Goal: Task Accomplishment & Management: Complete application form

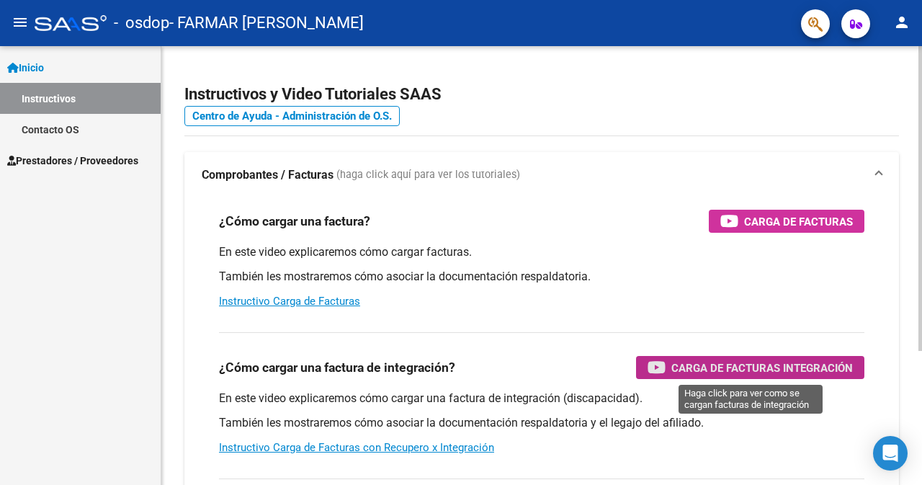
click at [720, 365] on span "Carga de Facturas Integración" at bounding box center [763, 368] width 182 height 18
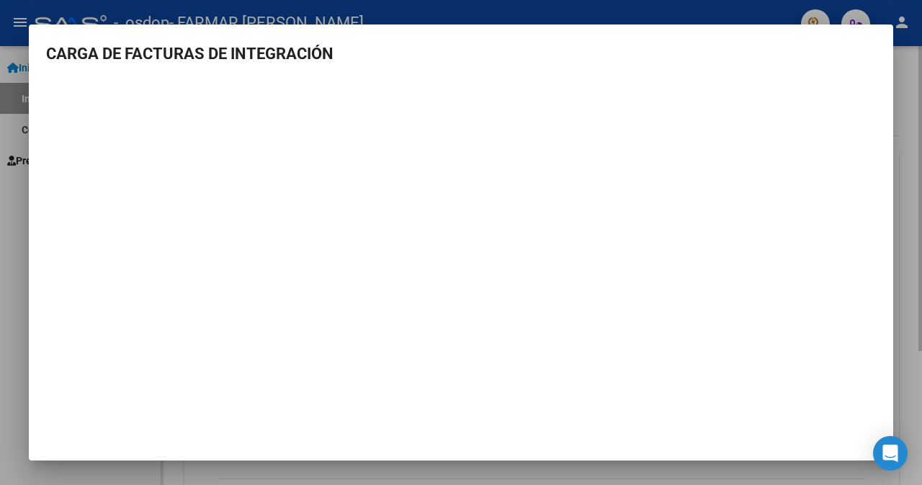
click at [912, 75] on div at bounding box center [461, 242] width 922 height 485
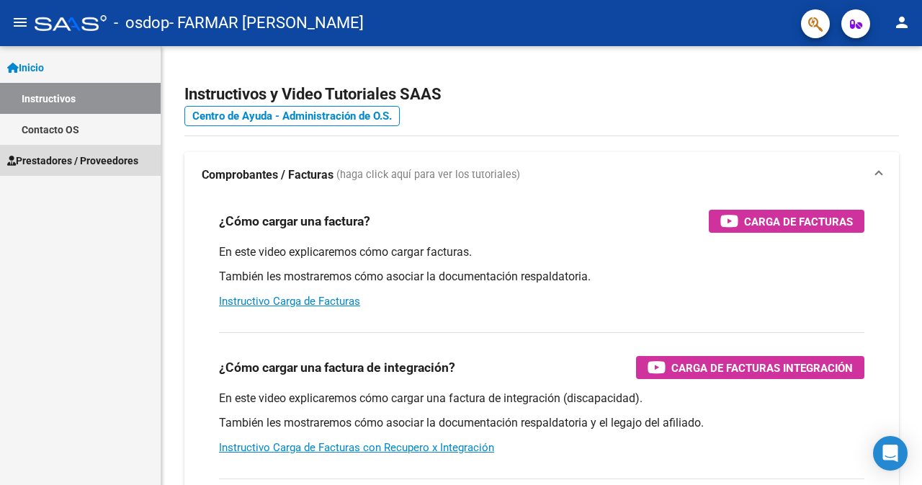
click at [106, 158] on span "Prestadores / Proveedores" at bounding box center [72, 161] width 131 height 16
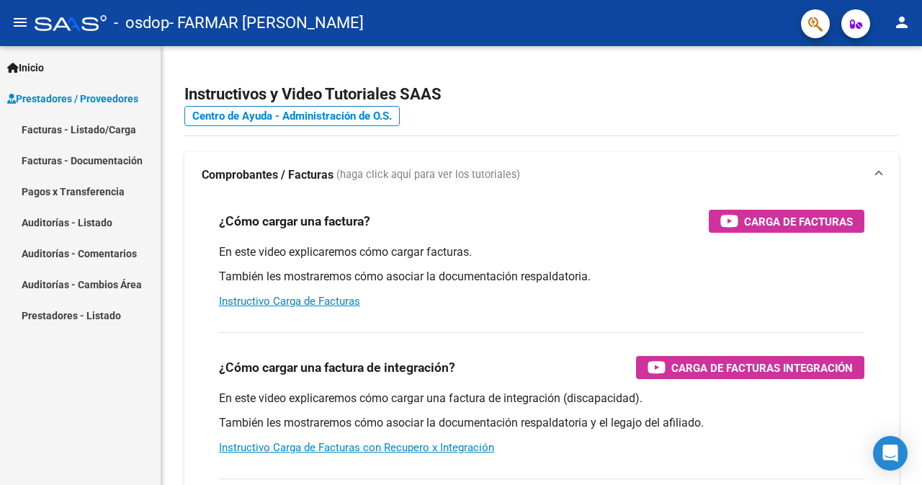
click at [115, 157] on link "Facturas - Documentación" at bounding box center [80, 160] width 161 height 31
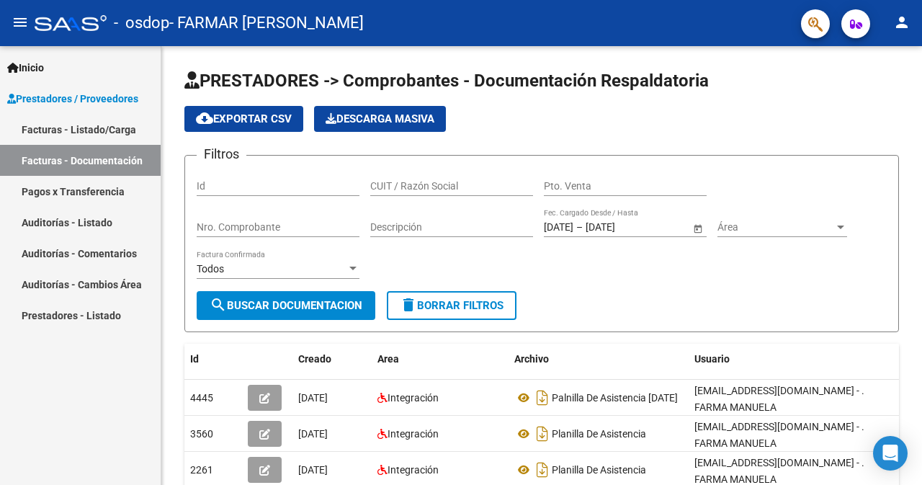
click at [132, 127] on link "Facturas - Listado/Carga" at bounding box center [80, 129] width 161 height 31
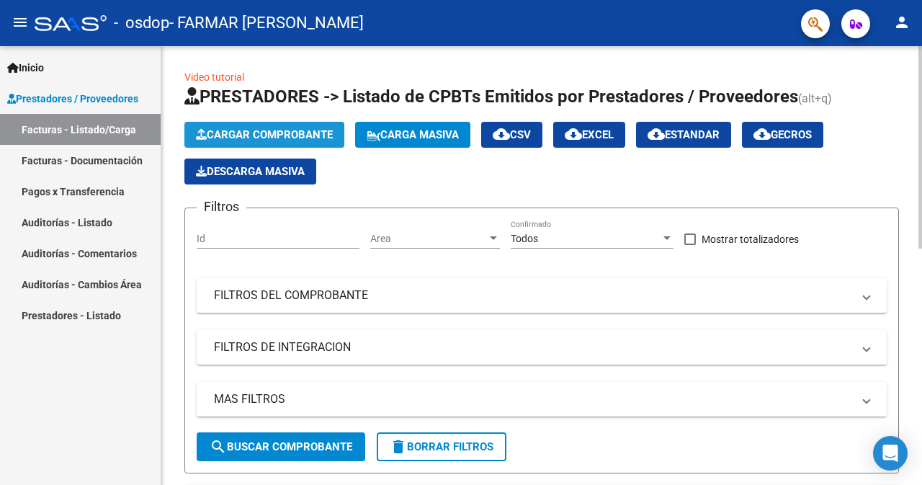
click at [270, 130] on span "Cargar Comprobante" at bounding box center [264, 134] width 137 height 13
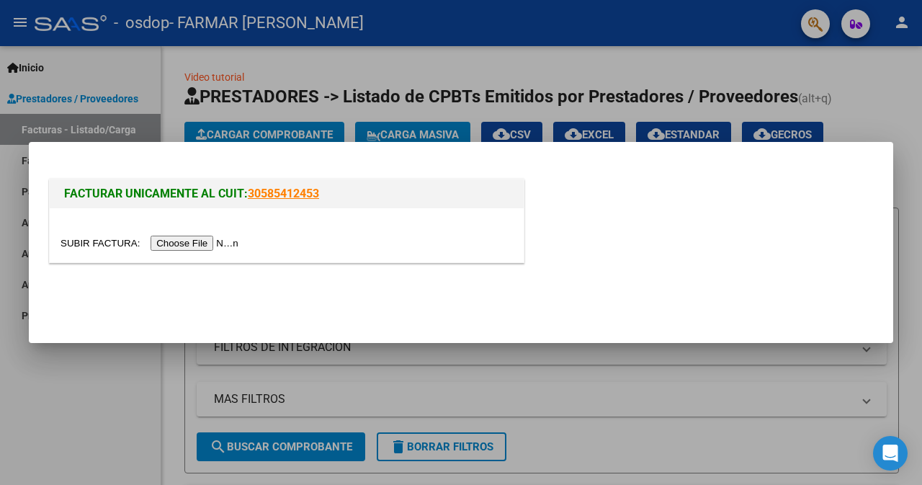
click at [215, 243] on input "file" at bounding box center [152, 243] width 182 height 15
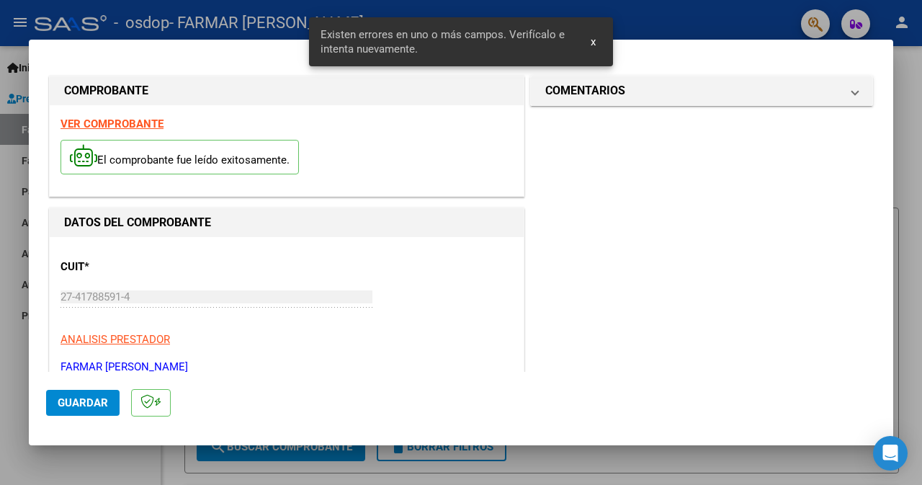
scroll to position [334, 0]
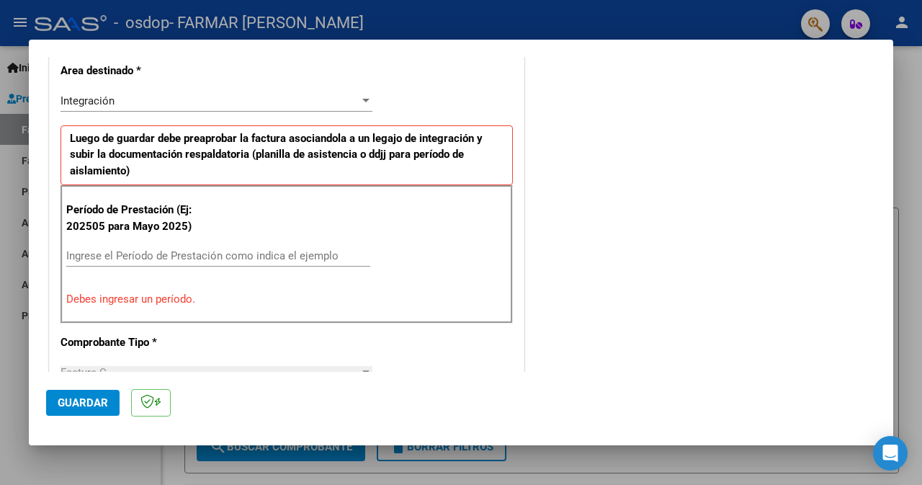
click at [338, 259] on input "Ingrese el Período de Prestación como indica el ejemplo" at bounding box center [218, 255] width 304 height 13
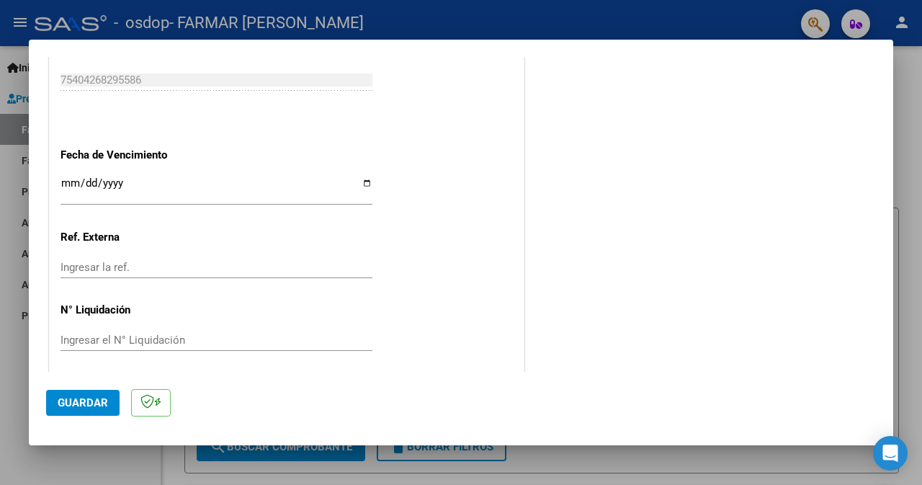
scroll to position [986, 0]
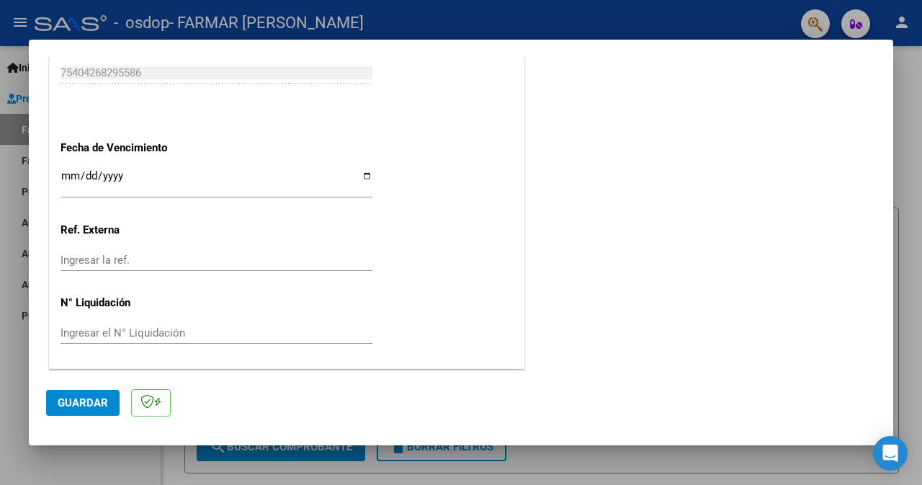
type input "202509"
click at [92, 405] on span "Guardar" at bounding box center [83, 402] width 50 height 13
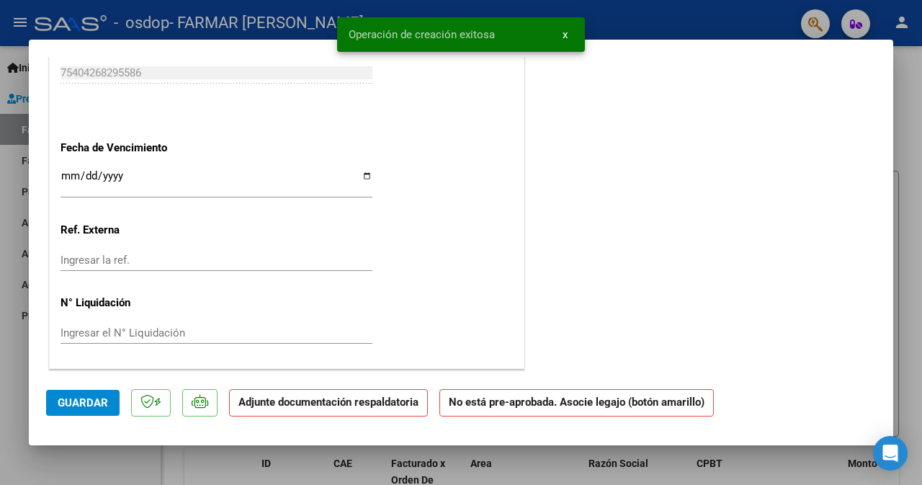
scroll to position [0, 0]
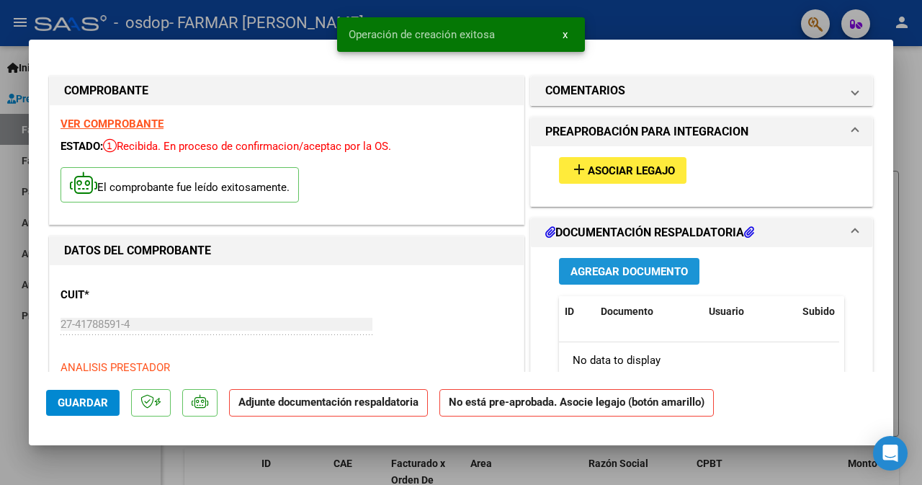
click at [638, 265] on span "Agregar Documento" at bounding box center [629, 271] width 117 height 13
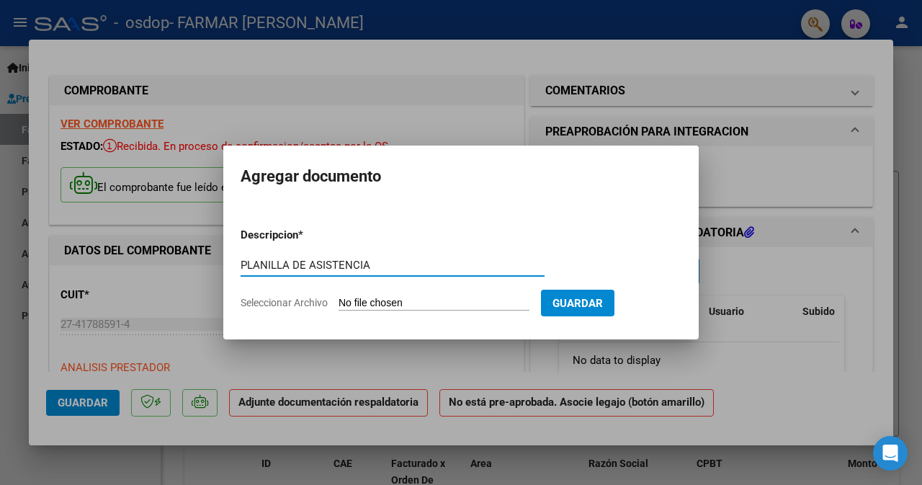
type input "PLANILLA DE ASISTENCIA"
click at [279, 302] on span "Seleccionar Archivo" at bounding box center [284, 303] width 87 height 12
click at [339, 302] on input "Seleccionar Archivo" at bounding box center [434, 304] width 191 height 14
type input "C:\fakepath\CamScanner 08-10-2025 12.54.pdf"
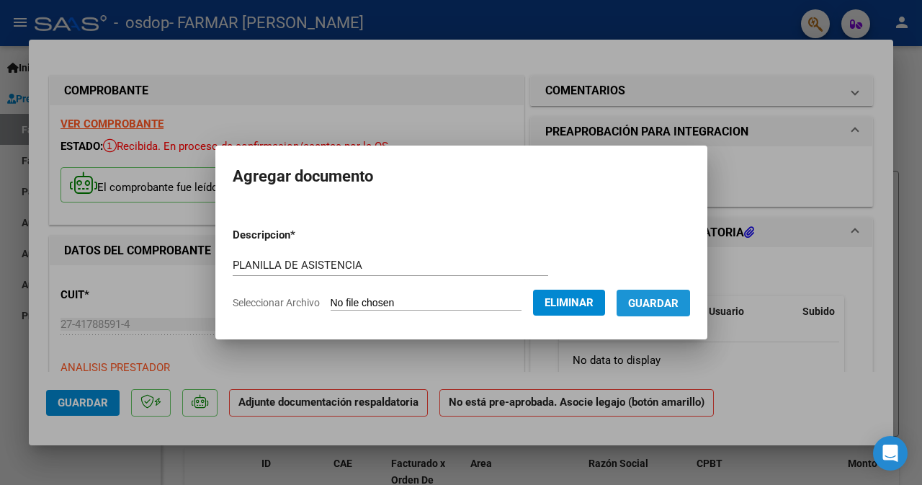
click at [679, 303] on span "Guardar" at bounding box center [653, 303] width 50 height 13
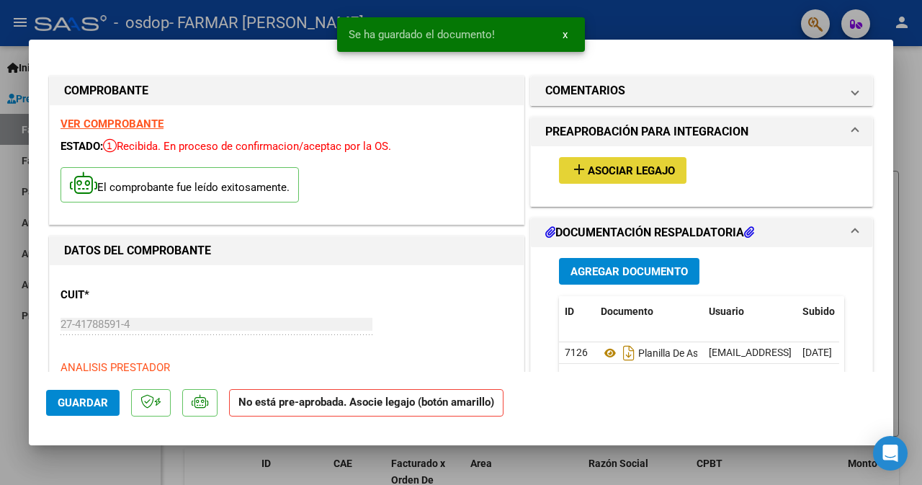
click at [651, 175] on span "Asociar Legajo" at bounding box center [631, 170] width 87 height 13
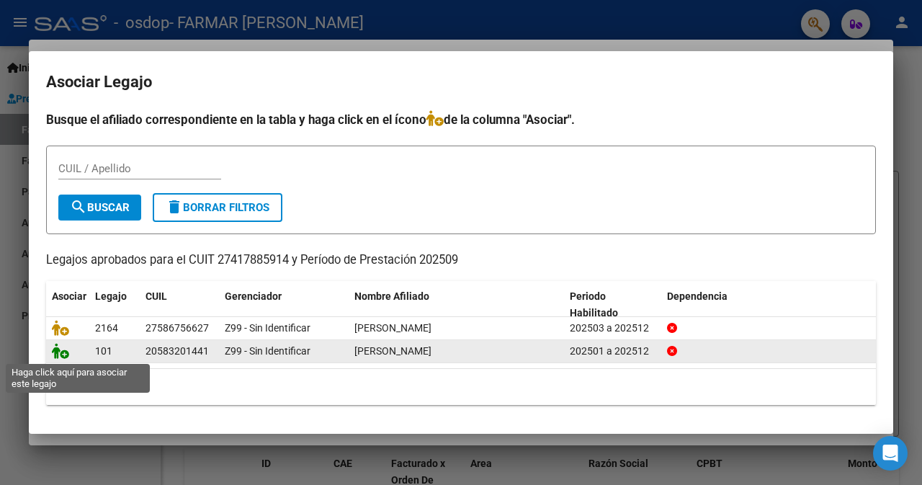
click at [61, 349] on icon at bounding box center [60, 351] width 17 height 16
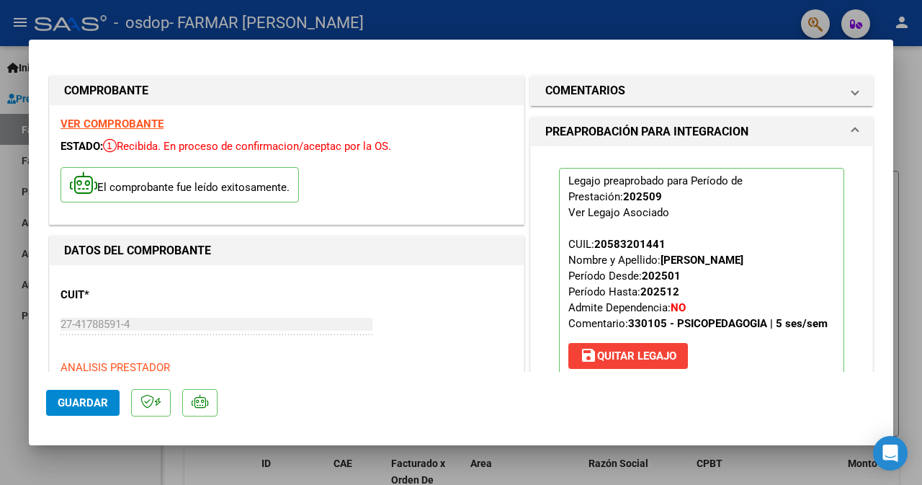
click at [95, 404] on span "Guardar" at bounding box center [83, 402] width 50 height 13
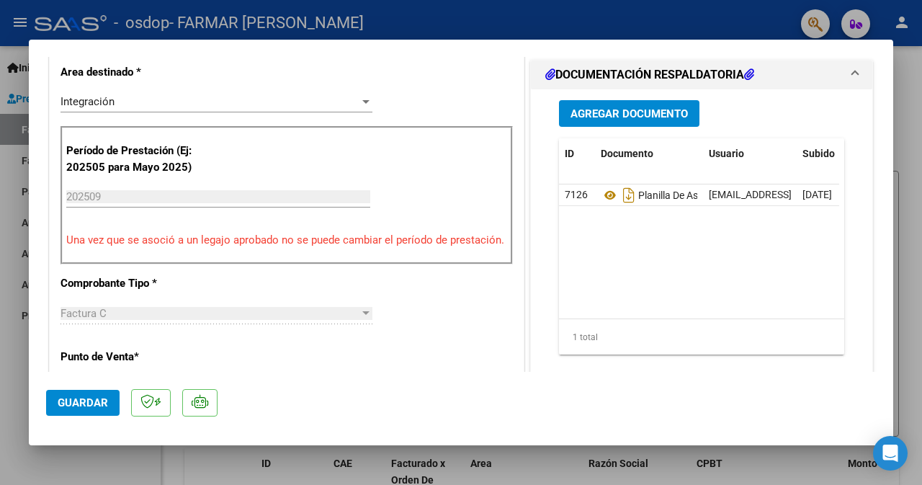
scroll to position [432, 0]
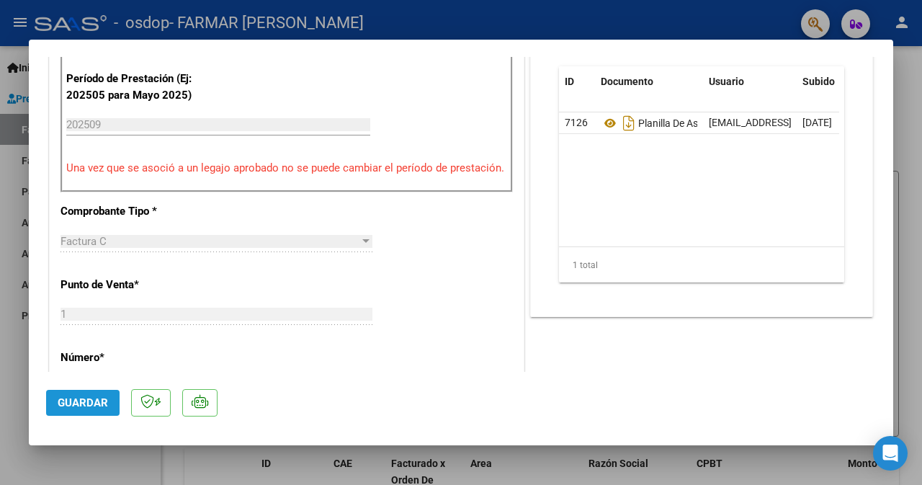
click at [110, 398] on button "Guardar" at bounding box center [83, 403] width 74 height 26
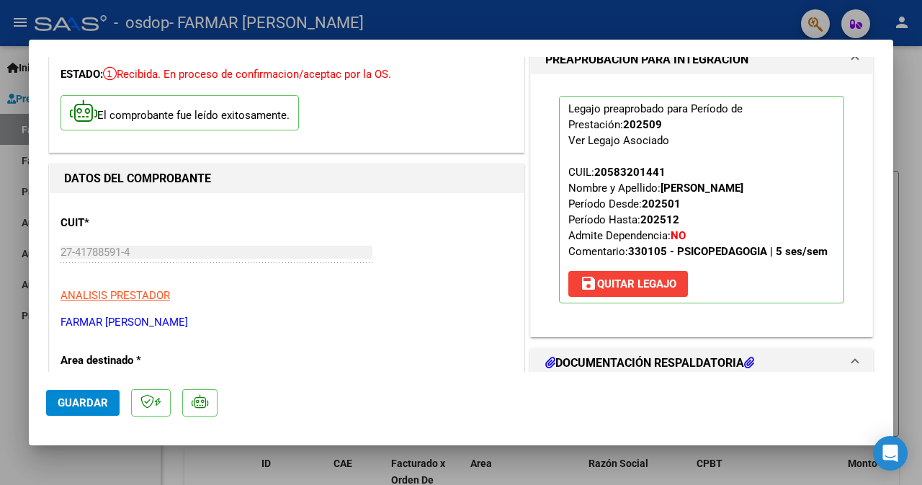
scroll to position [0, 0]
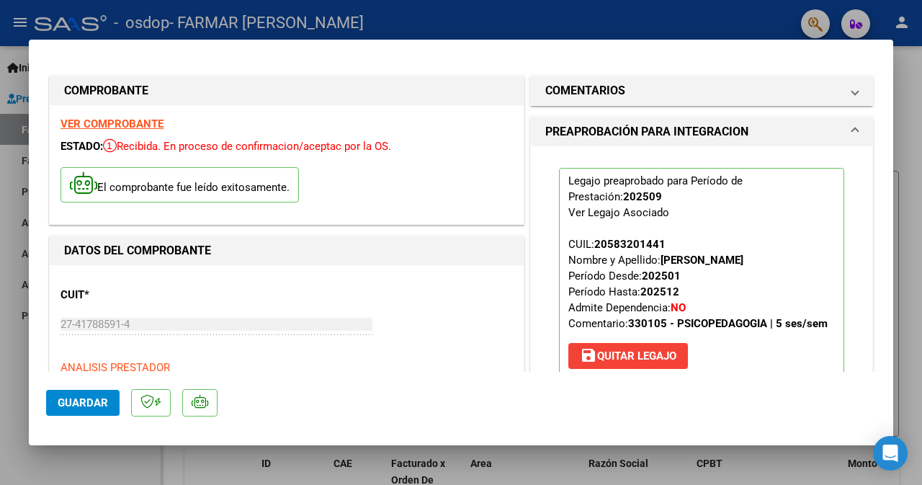
click at [907, 94] on div at bounding box center [461, 242] width 922 height 485
type input "$ 0,00"
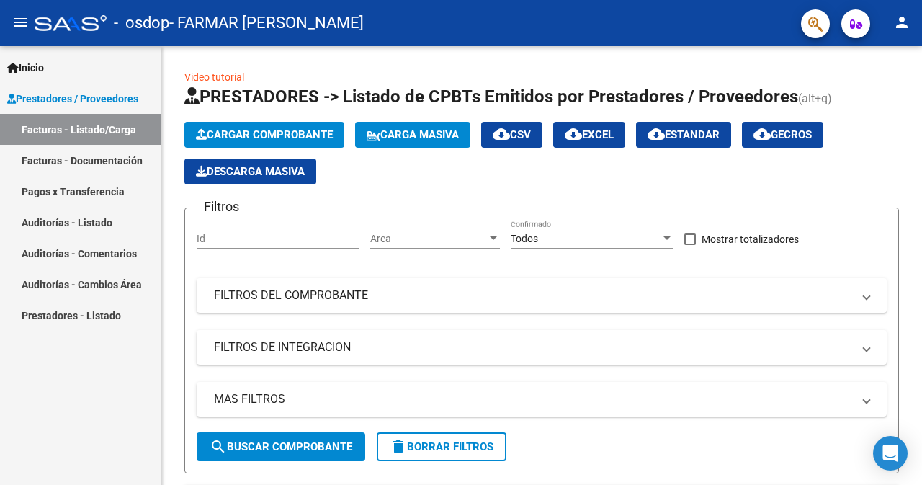
click at [902, 25] on mat-icon "person" at bounding box center [902, 22] width 17 height 17
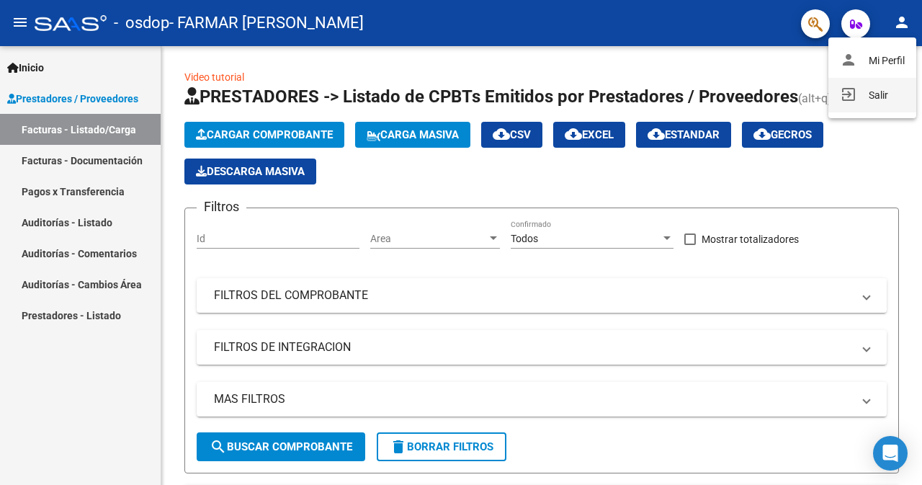
click at [873, 92] on button "exit_to_app Salir" at bounding box center [873, 95] width 88 height 35
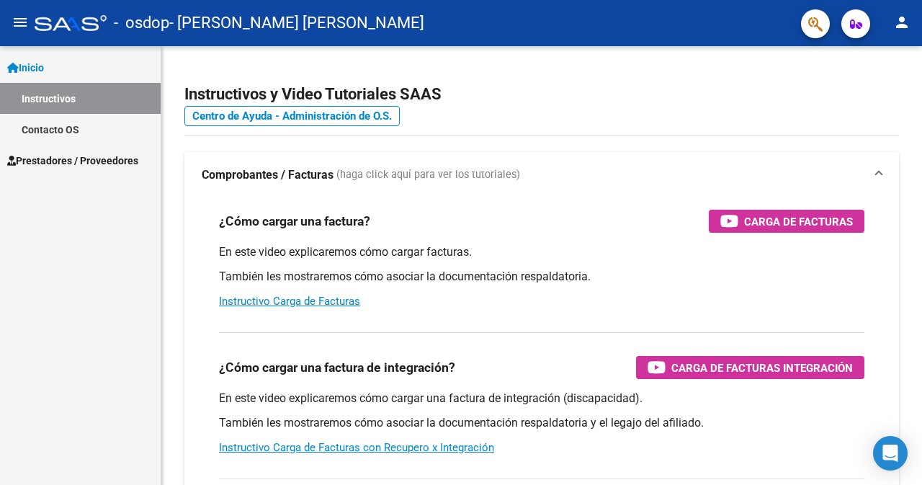
click at [118, 160] on span "Prestadores / Proveedores" at bounding box center [72, 161] width 131 height 16
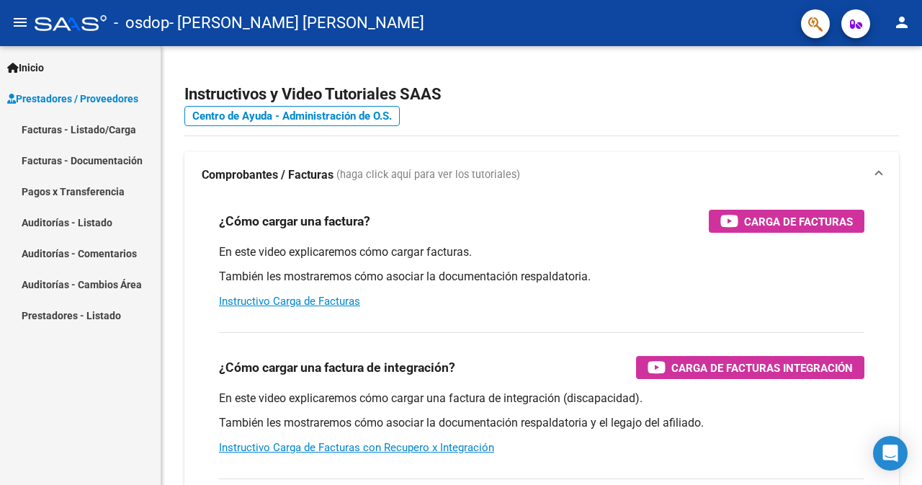
click at [130, 128] on link "Facturas - Listado/Carga" at bounding box center [80, 129] width 161 height 31
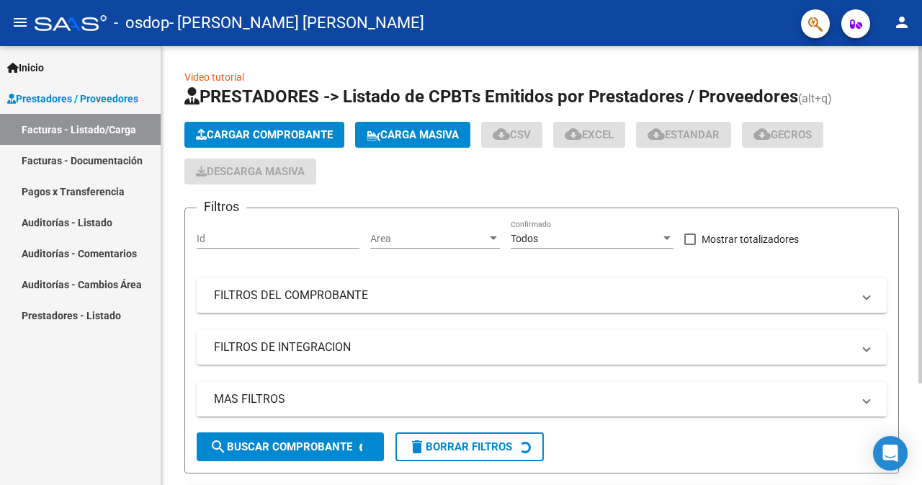
click at [270, 134] on span "Cargar Comprobante" at bounding box center [264, 134] width 137 height 13
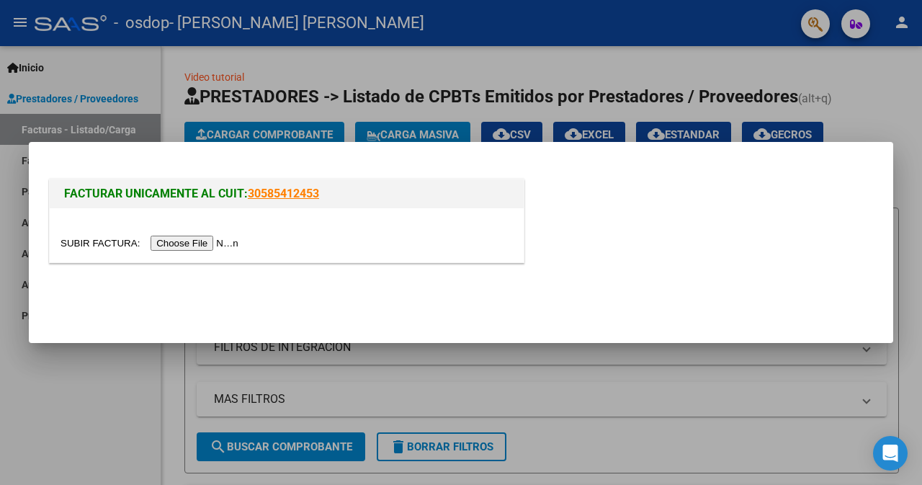
click at [209, 246] on input "file" at bounding box center [152, 243] width 182 height 15
click at [700, 394] on div at bounding box center [461, 242] width 922 height 485
